Goal: Task Accomplishment & Management: Manage account settings

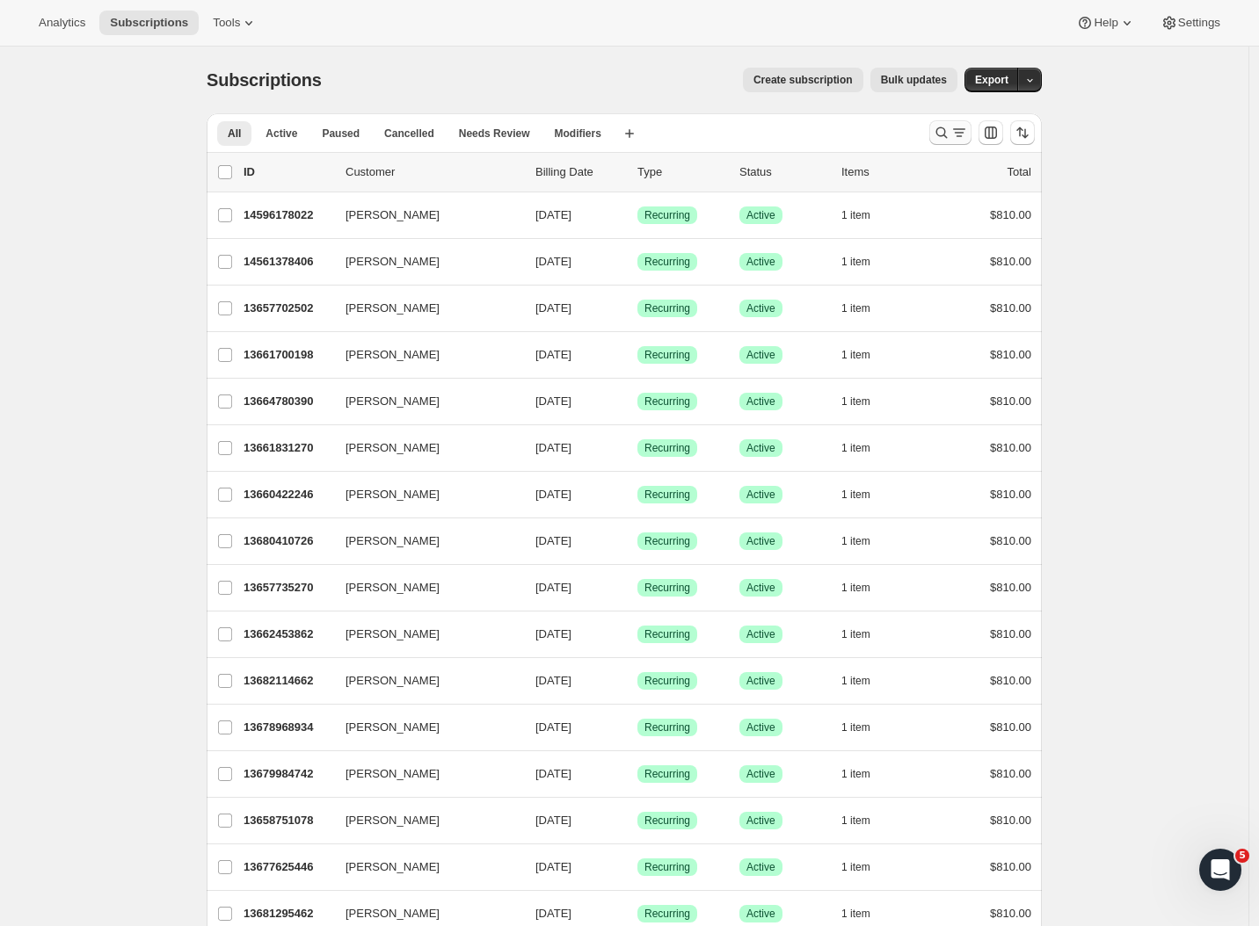
click at [950, 133] on icon "Search and filter results" at bounding box center [941, 133] width 18 height 18
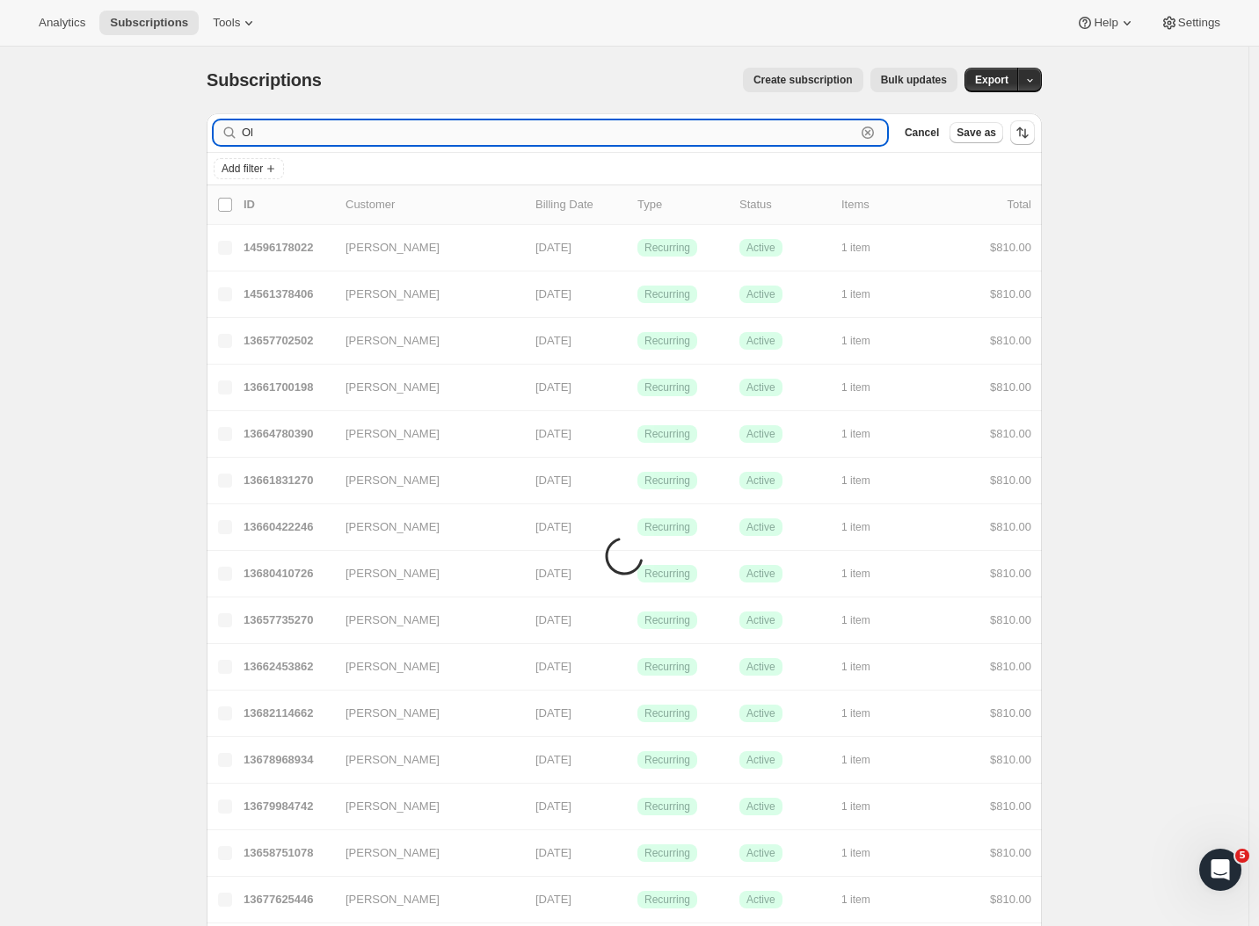
type input "O"
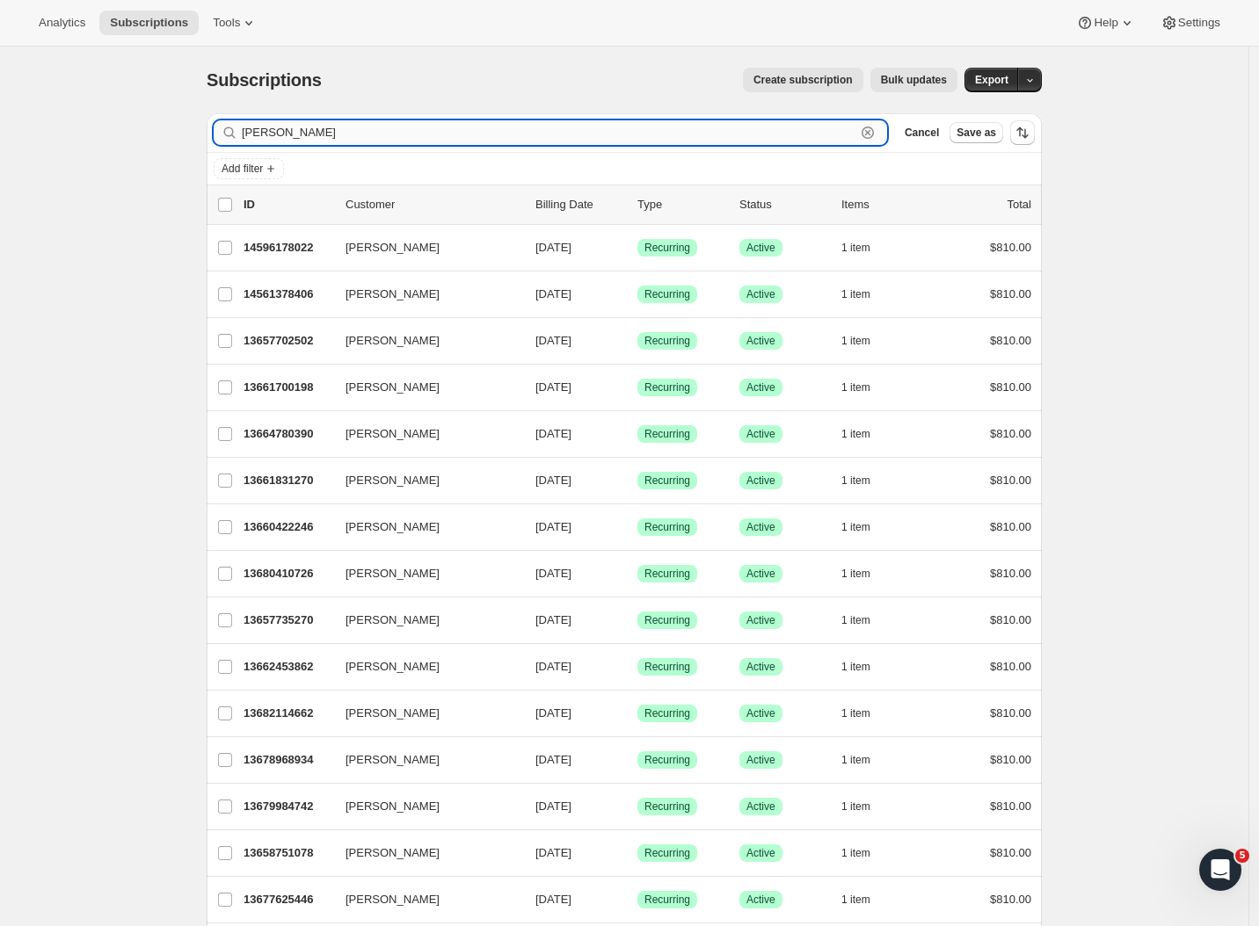
click at [299, 132] on input "[PERSON_NAME]" at bounding box center [548, 132] width 613 height 25
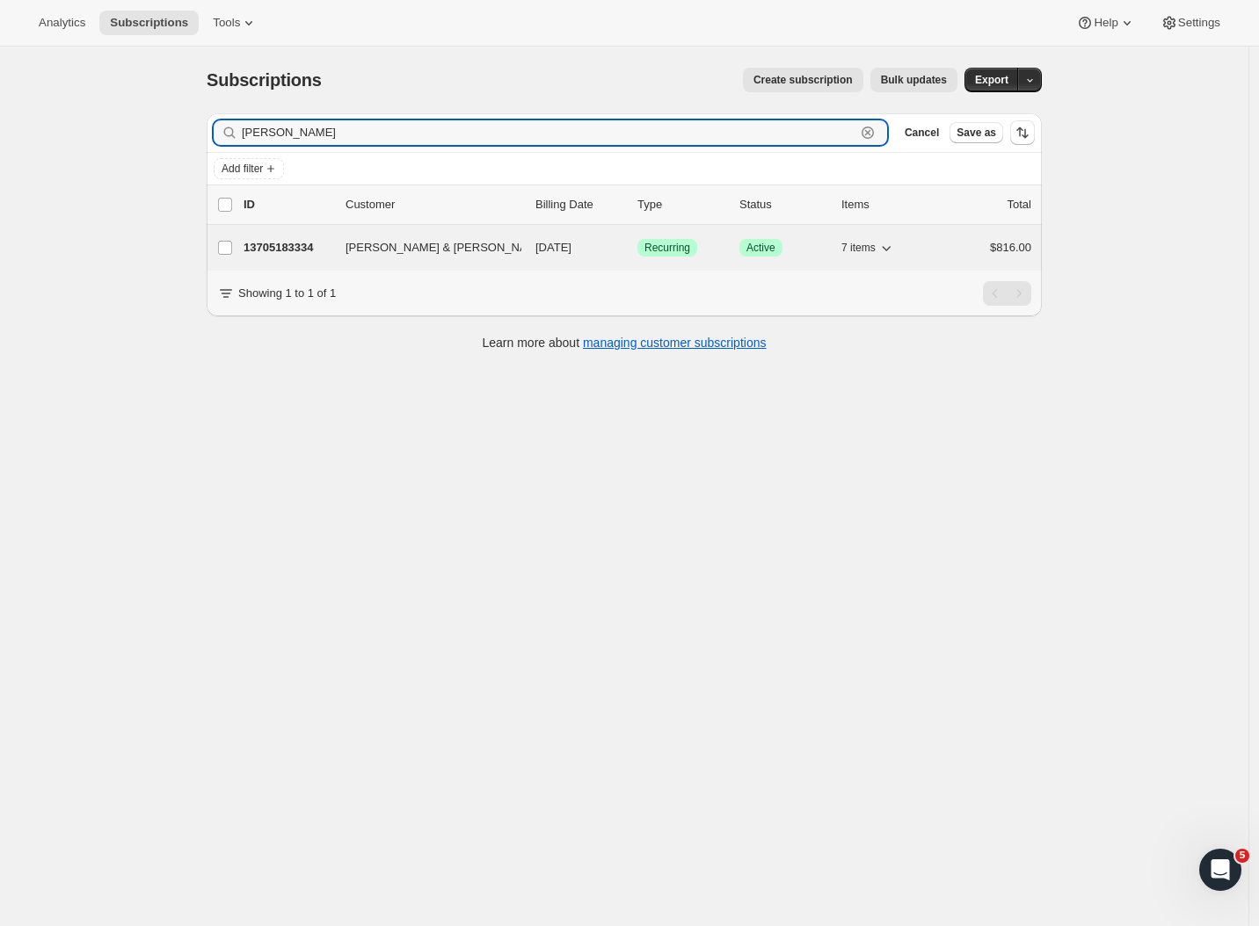
type input "[PERSON_NAME]"
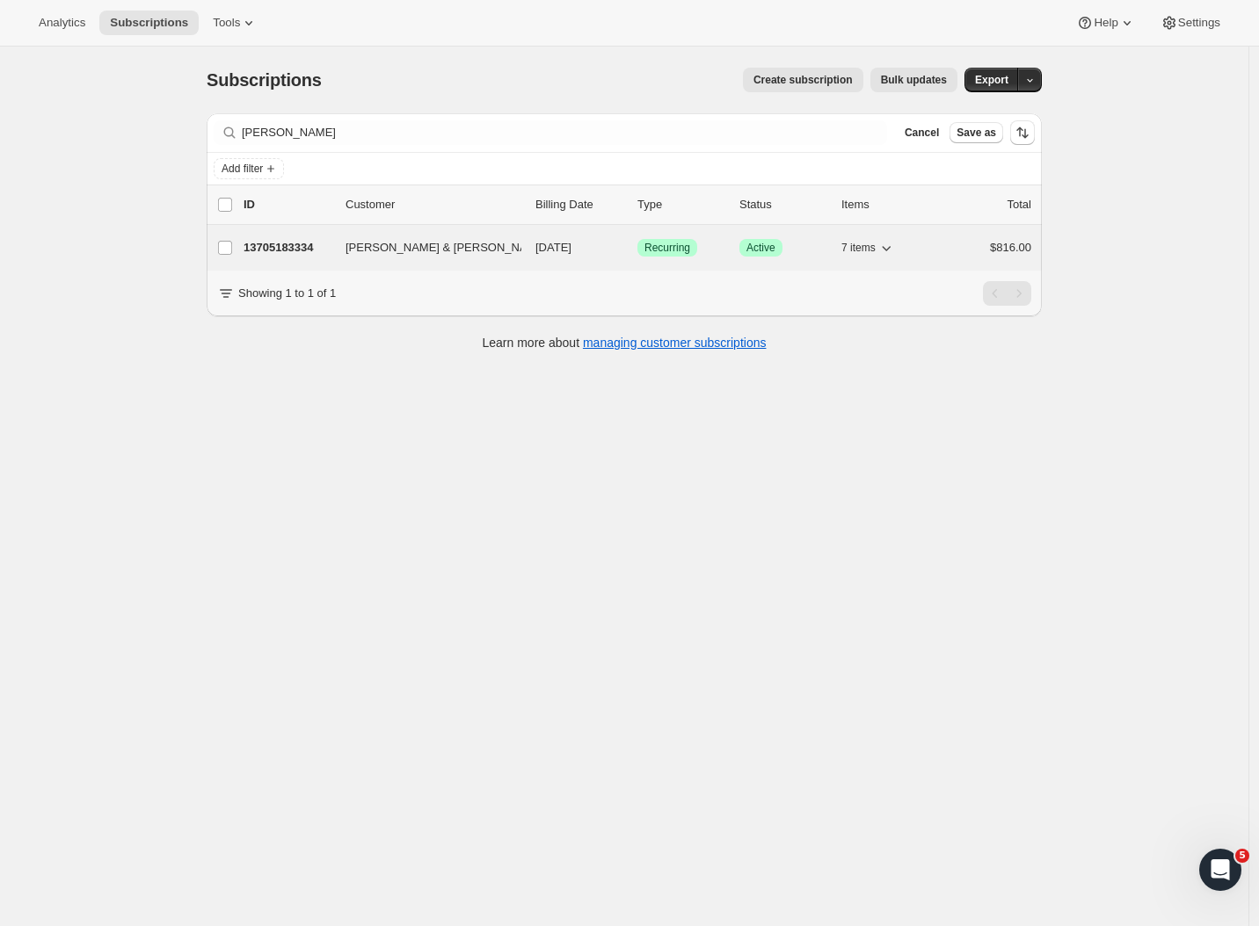
click at [282, 247] on p "13705183334" at bounding box center [287, 248] width 88 height 18
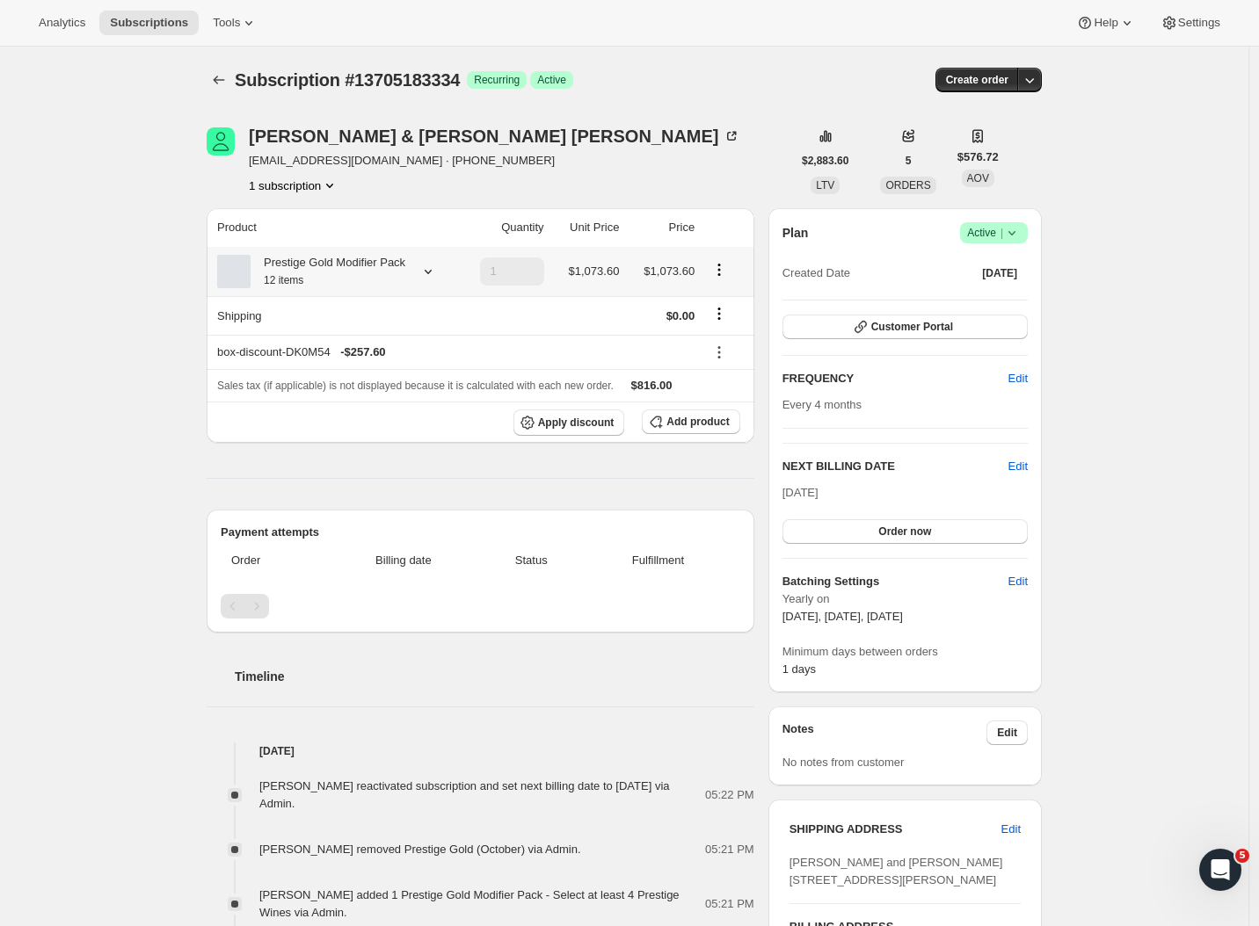
click at [432, 274] on icon at bounding box center [427, 272] width 7 height 4
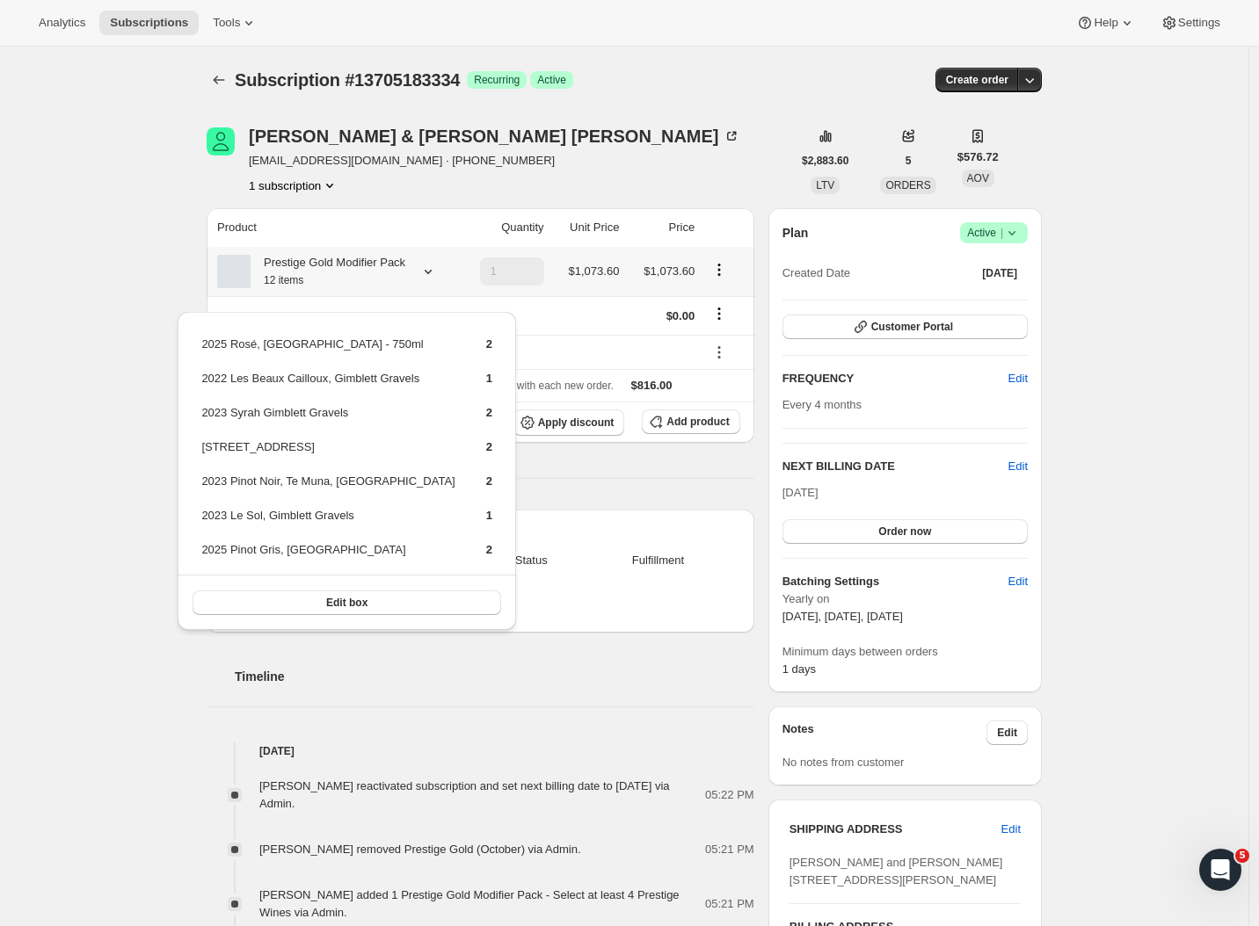
click at [326, 605] on span "Edit box" at bounding box center [346, 603] width 41 height 14
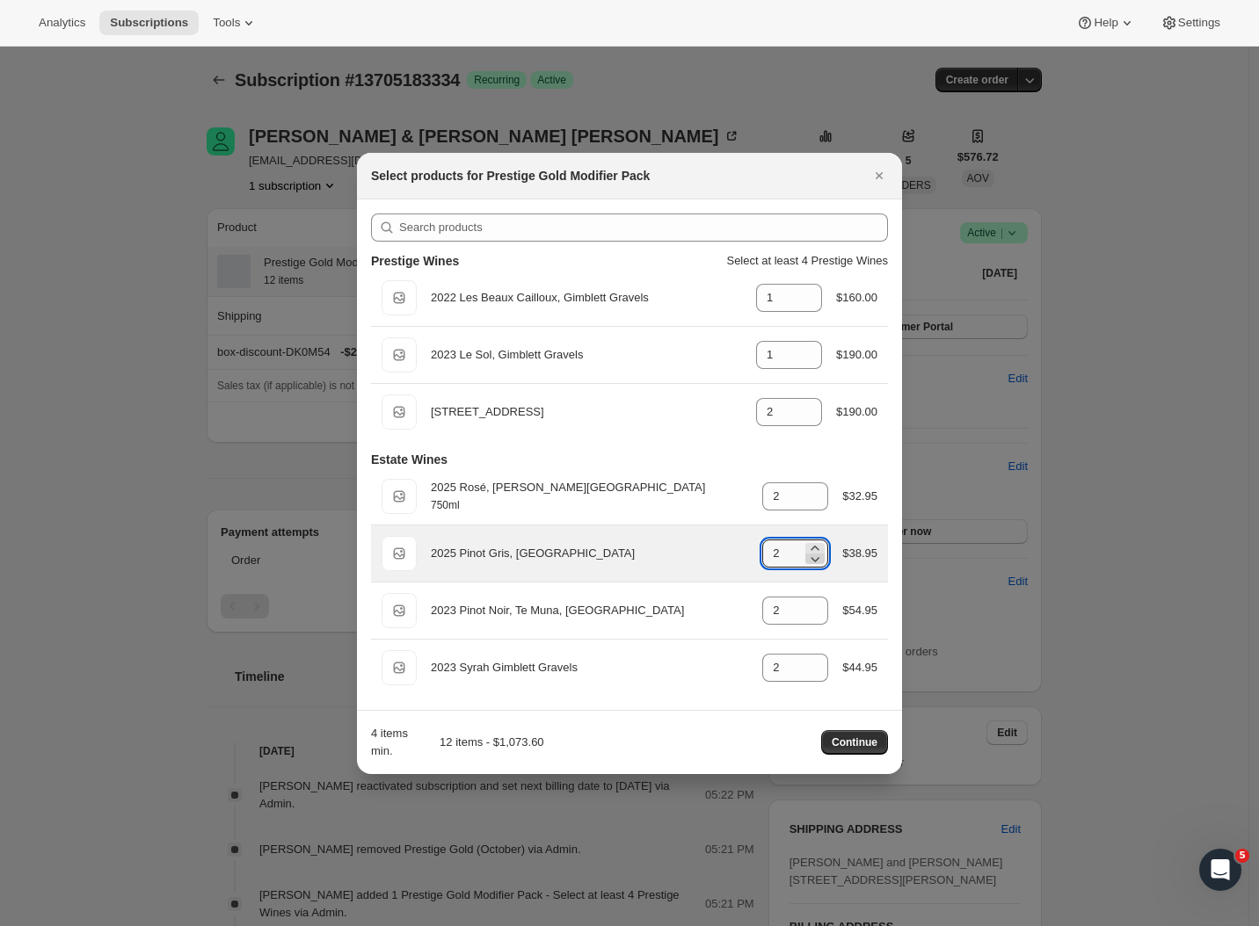
click at [806, 560] on icon ":ro3:" at bounding box center [815, 559] width 18 height 18
type input "0"
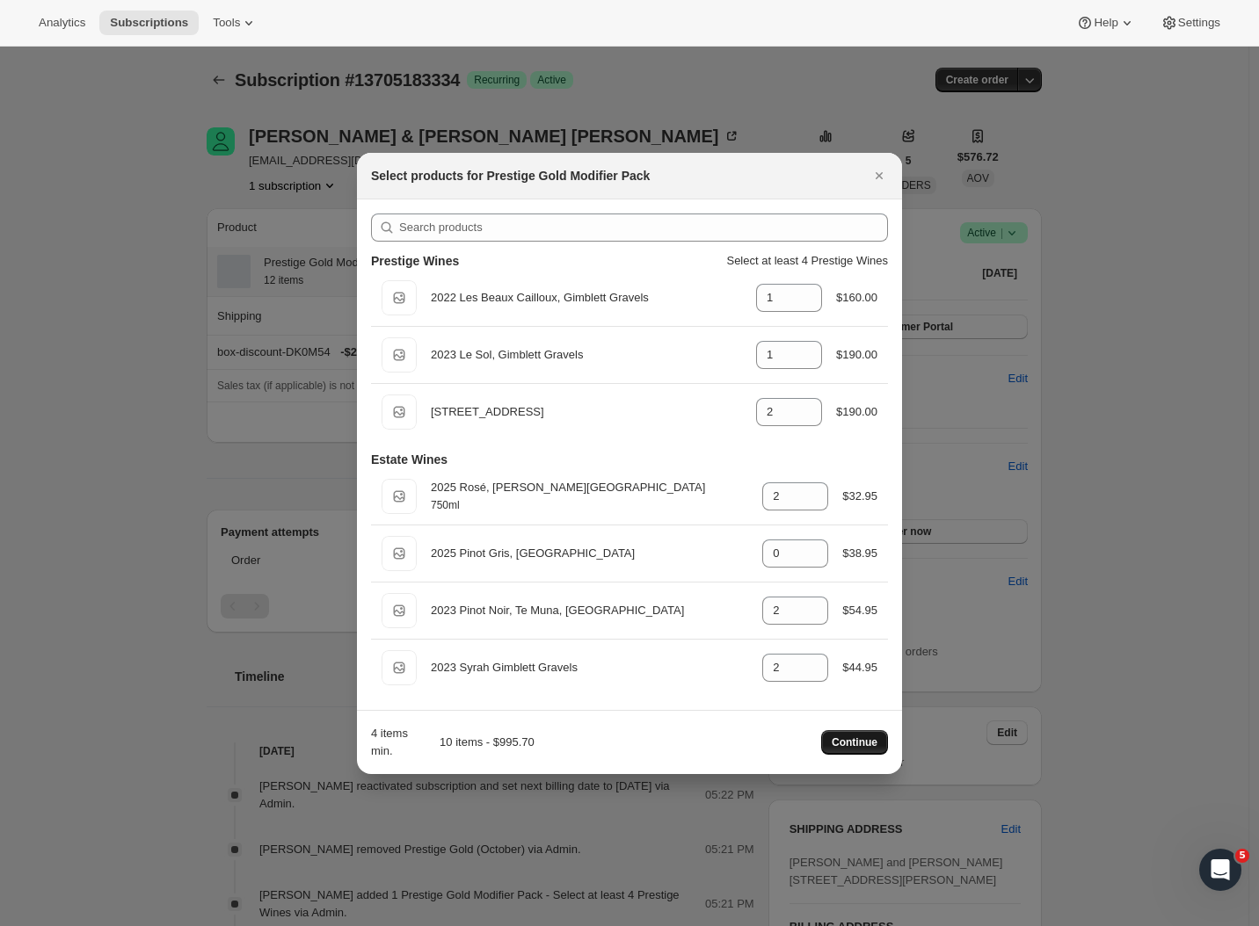
click at [877, 749] on button "Continue" at bounding box center [854, 742] width 67 height 25
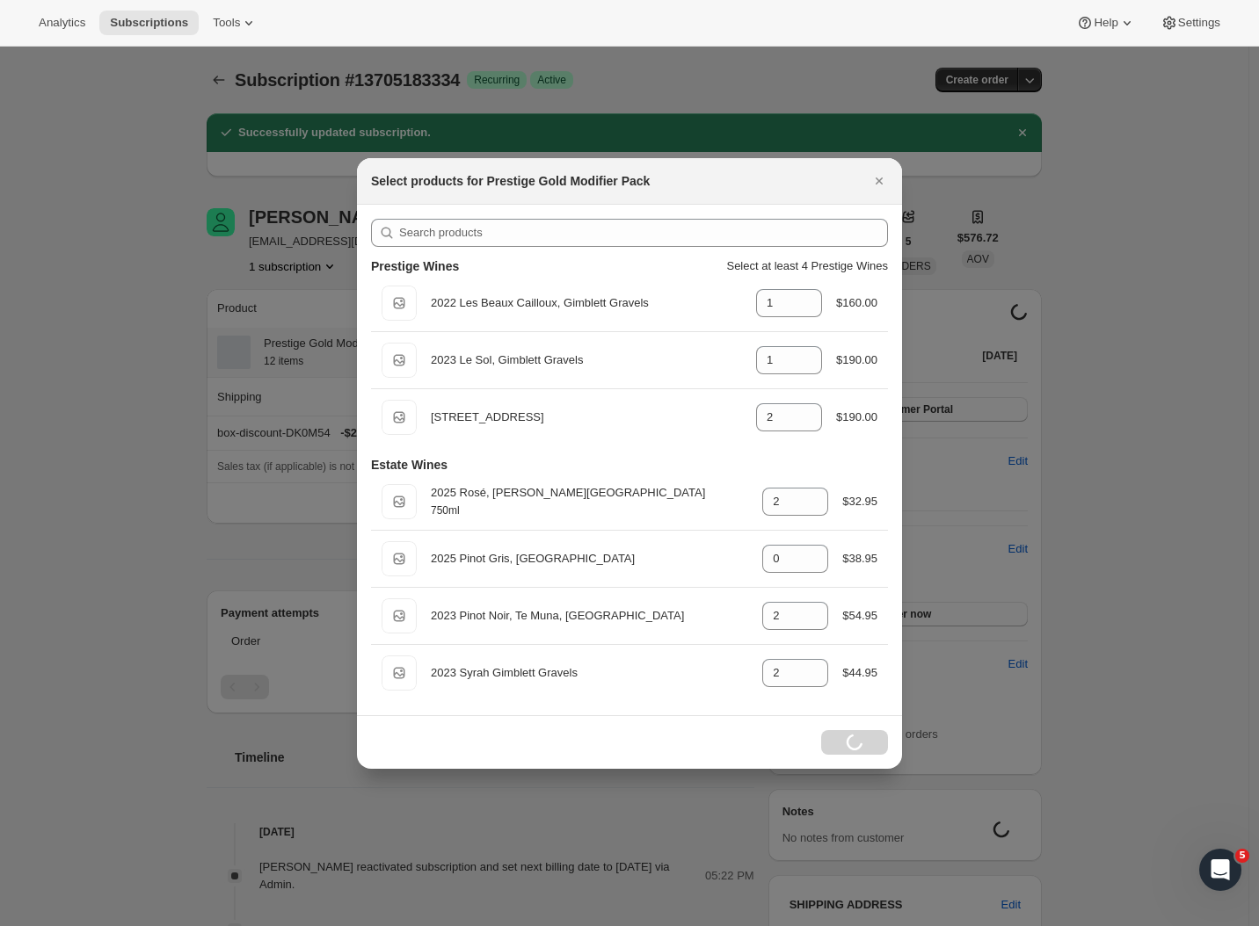
click at [174, 503] on div at bounding box center [629, 463] width 1259 height 926
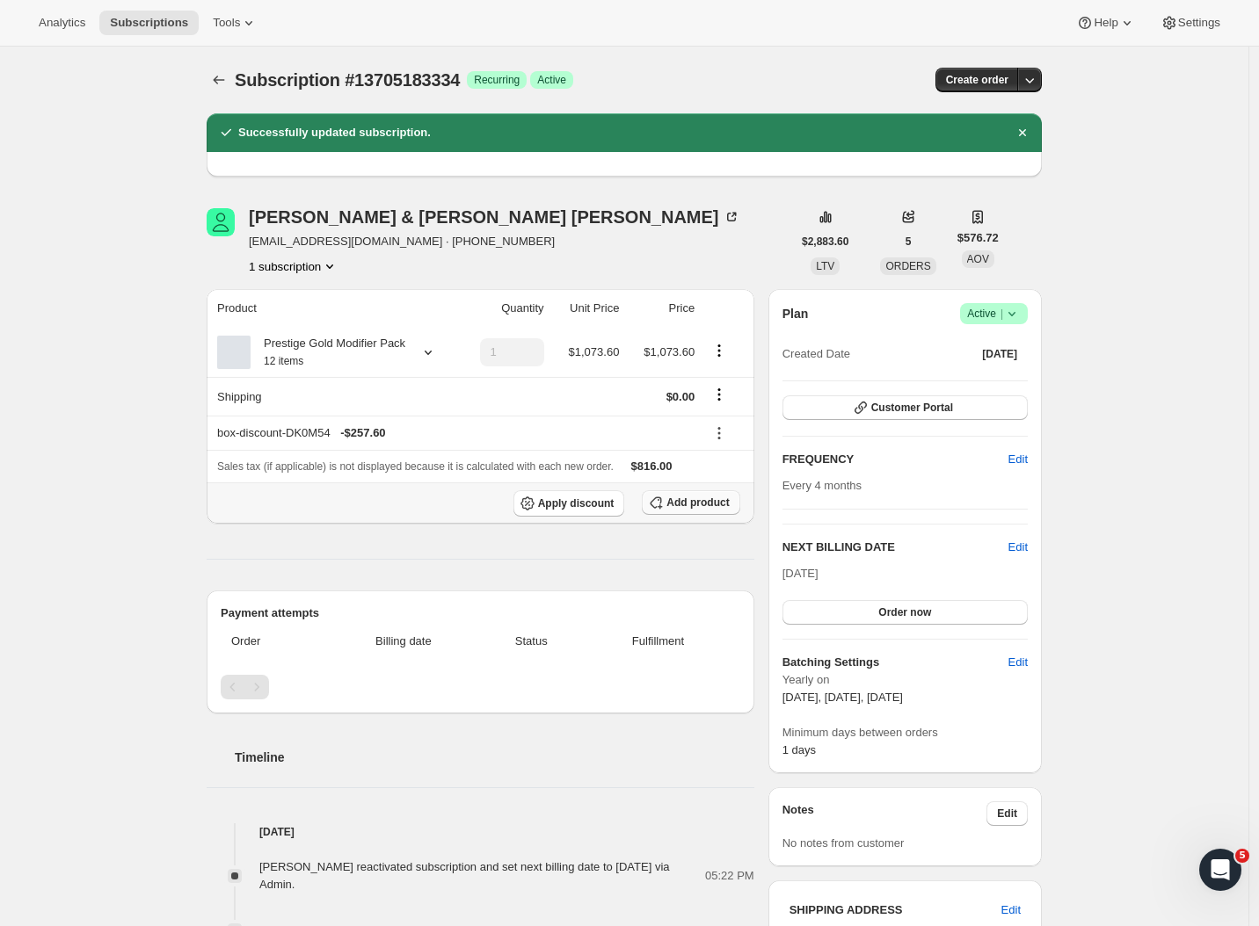
click at [695, 515] on button "Add product" at bounding box center [691, 502] width 98 height 25
click at [704, 515] on button "Add product" at bounding box center [691, 502] width 98 height 25
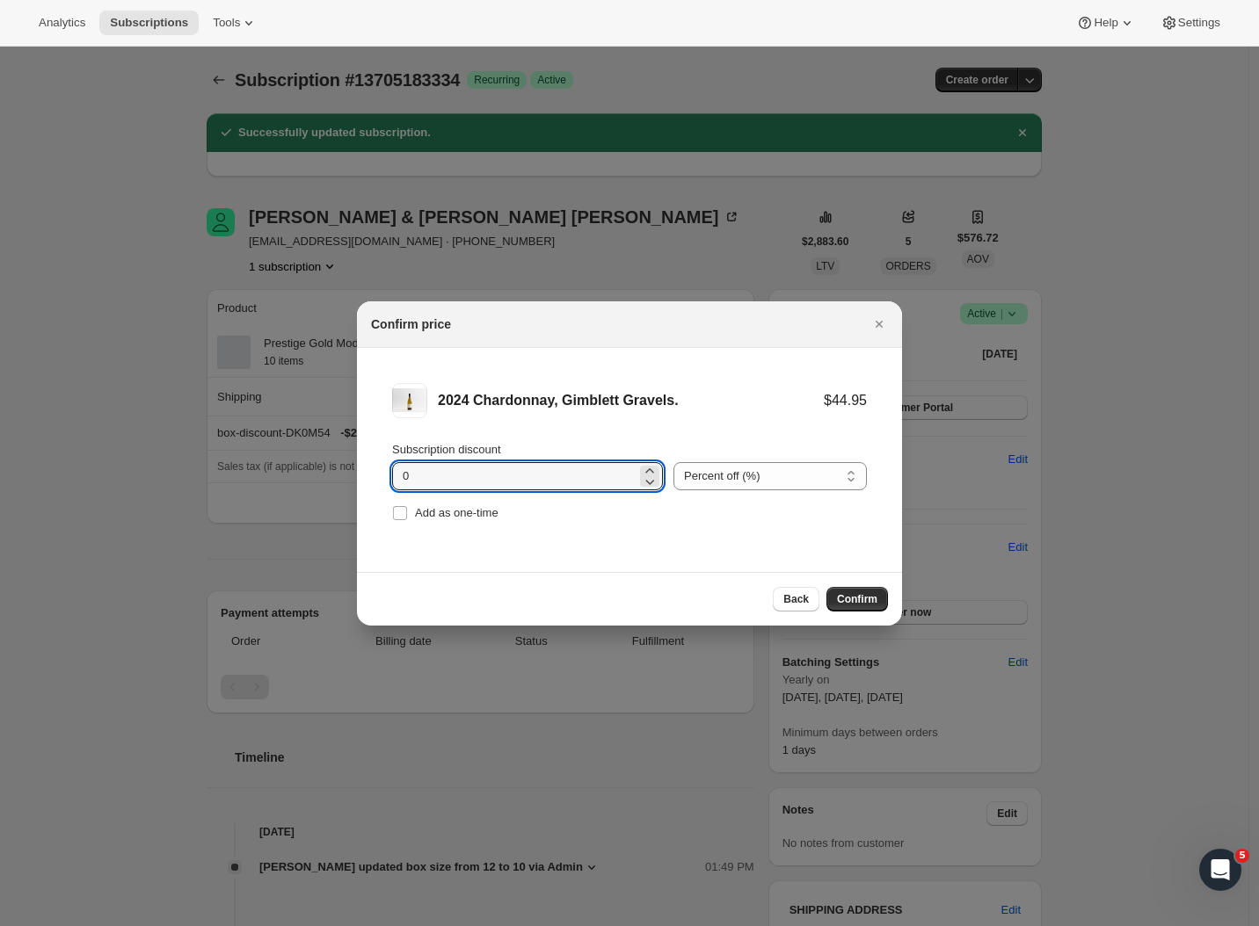
drag, startPoint x: 453, startPoint y: 478, endPoint x: 336, endPoint y: 462, distance: 118.8
type input "24"
click at [395, 515] on input "Add as one-time" at bounding box center [400, 513] width 14 height 14
checkbox input "true"
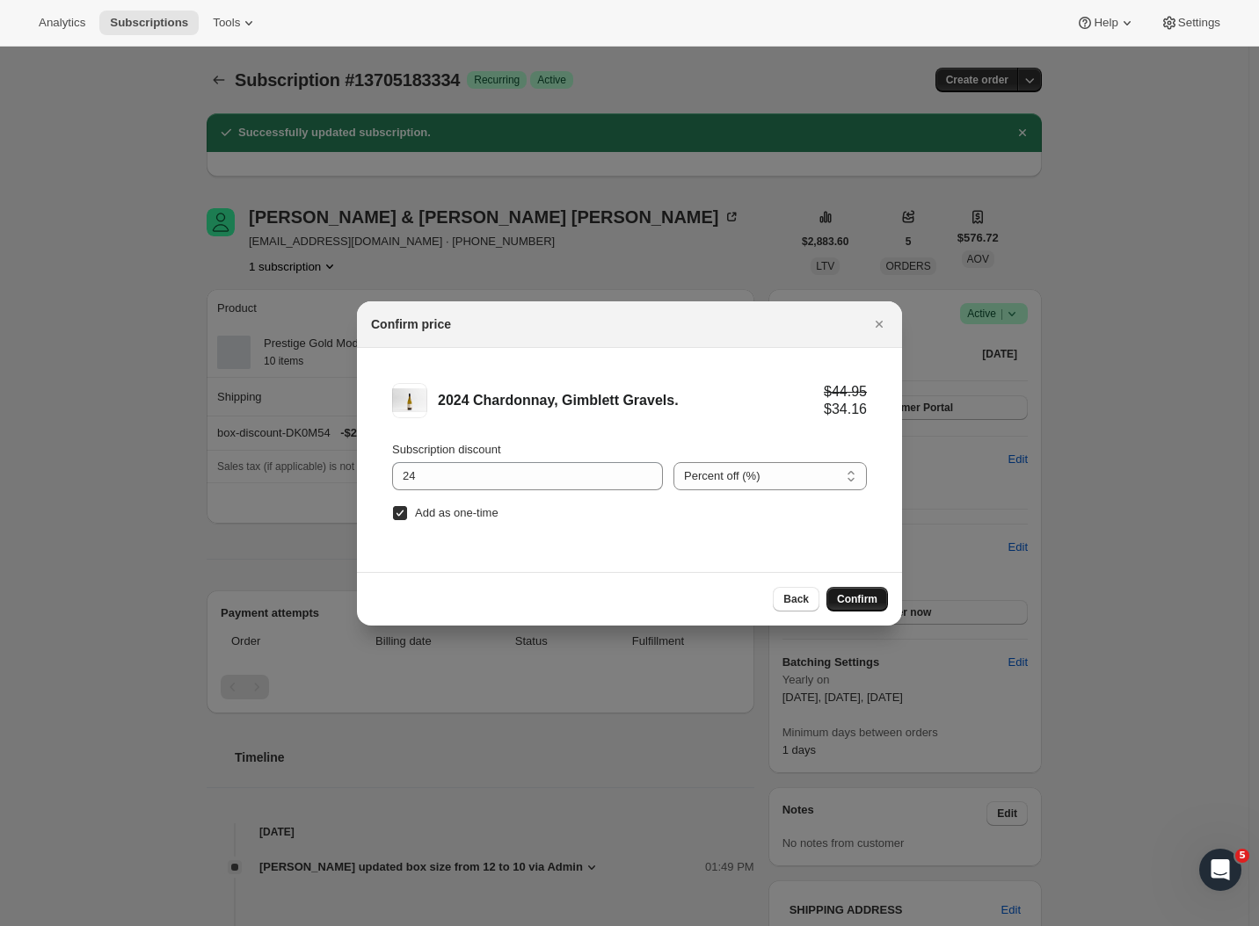
click at [855, 603] on span "Confirm" at bounding box center [857, 599] width 40 height 14
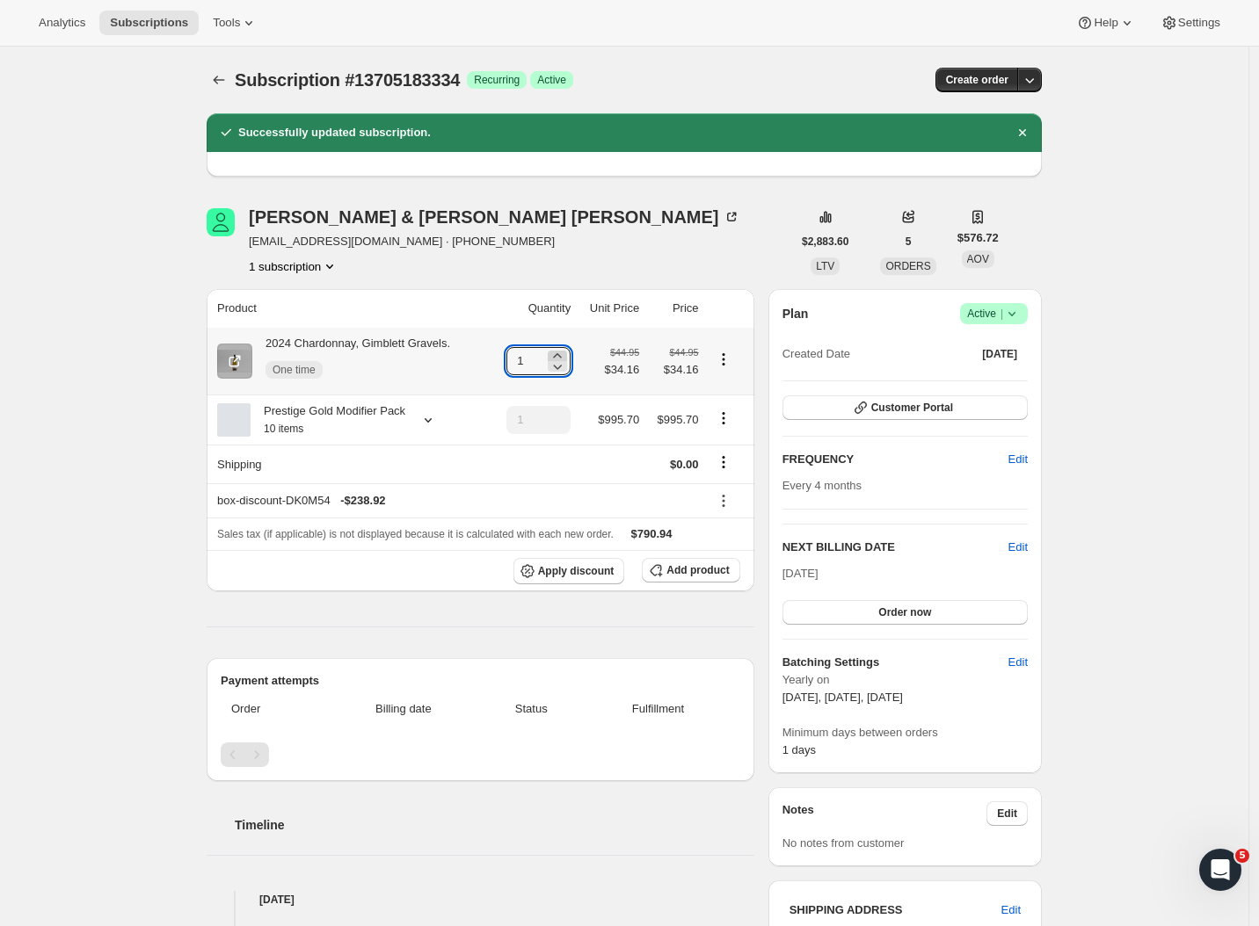
click at [563, 350] on icon at bounding box center [557, 356] width 18 height 18
type input "2"
click at [734, 79] on div "Subscription #13705183334 Success Recurring Success Active" at bounding box center [489, 80] width 509 height 25
